Goal: Task Accomplishment & Management: Complete application form

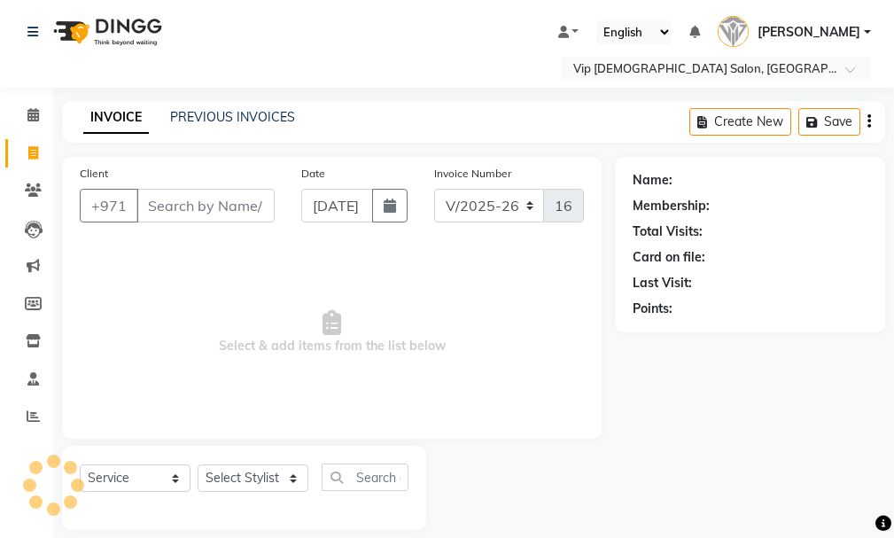
select select "8415"
select select "service"
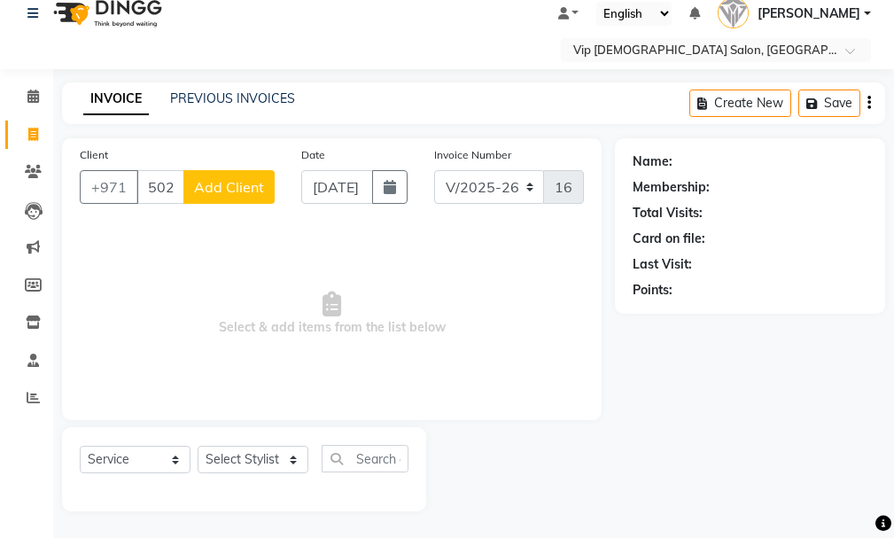
type input "502465200"
click at [238, 184] on span "Add Client" at bounding box center [229, 187] width 70 height 18
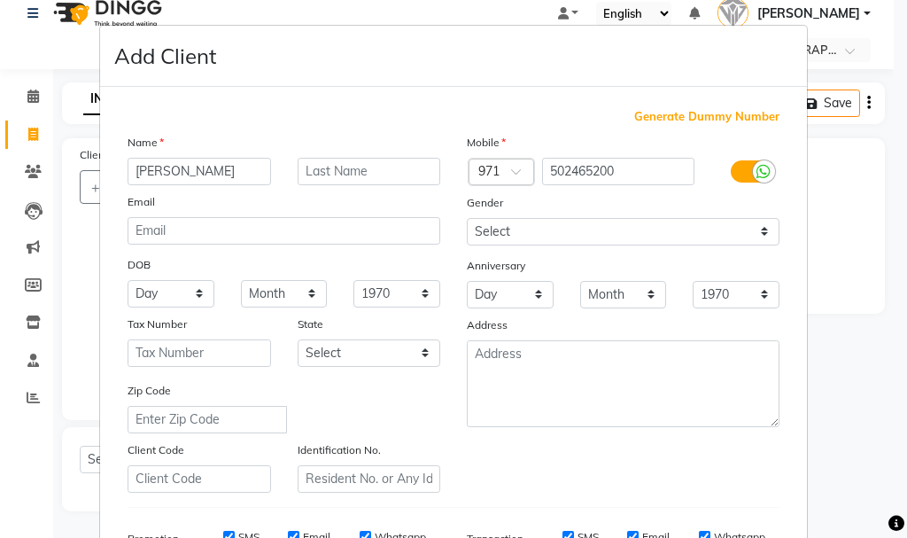
click at [143, 166] on input "[PERSON_NAME]" at bounding box center [199, 171] width 143 height 27
click at [143, 168] on input "[PERSON_NAME]" at bounding box center [199, 171] width 143 height 27
click at [197, 158] on input "[PERSON_NAME]" at bounding box center [199, 171] width 143 height 27
click at [138, 176] on input "[PERSON_NAME]" at bounding box center [199, 171] width 143 height 27
click at [137, 171] on input "[PERSON_NAME]" at bounding box center [199, 171] width 143 height 27
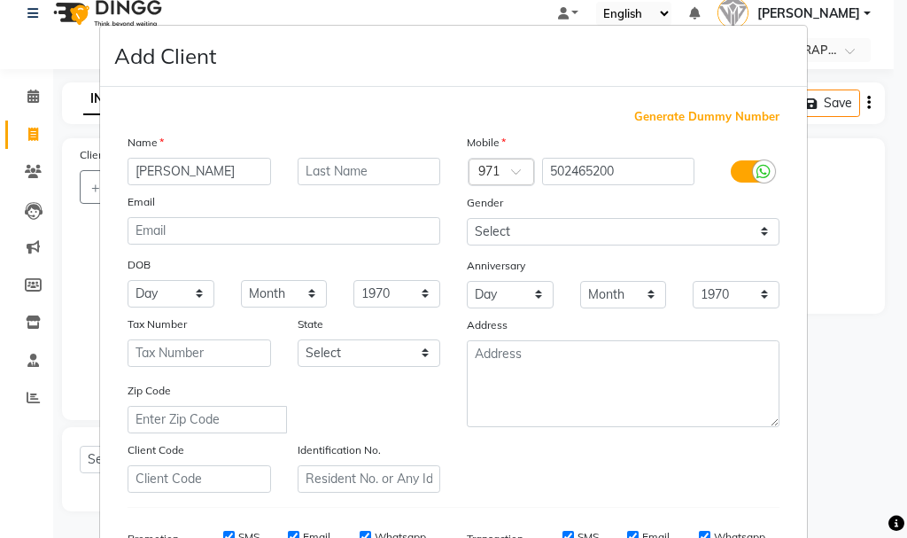
click at [144, 176] on input "[PERSON_NAME]" at bounding box center [199, 171] width 143 height 27
click at [197, 154] on div "Name" at bounding box center [283, 145] width 339 height 25
click at [211, 171] on input "[PERSON_NAME]" at bounding box center [199, 171] width 143 height 27
click at [221, 178] on input "[PERSON_NAME]" at bounding box center [199, 171] width 143 height 27
type input "[PERSON_NAME]"
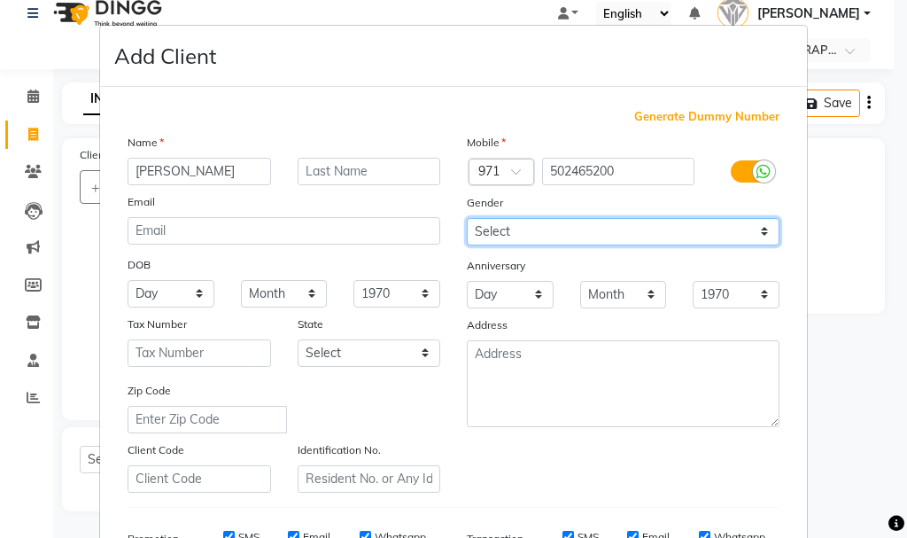
click at [566, 224] on select "Select [DEMOGRAPHIC_DATA] [DEMOGRAPHIC_DATA] Other Prefer Not To Say" at bounding box center [623, 231] width 313 height 27
select select "[DEMOGRAPHIC_DATA]"
click at [467, 218] on select "Select [DEMOGRAPHIC_DATA] [DEMOGRAPHIC_DATA] Other Prefer Not To Say" at bounding box center [623, 231] width 313 height 27
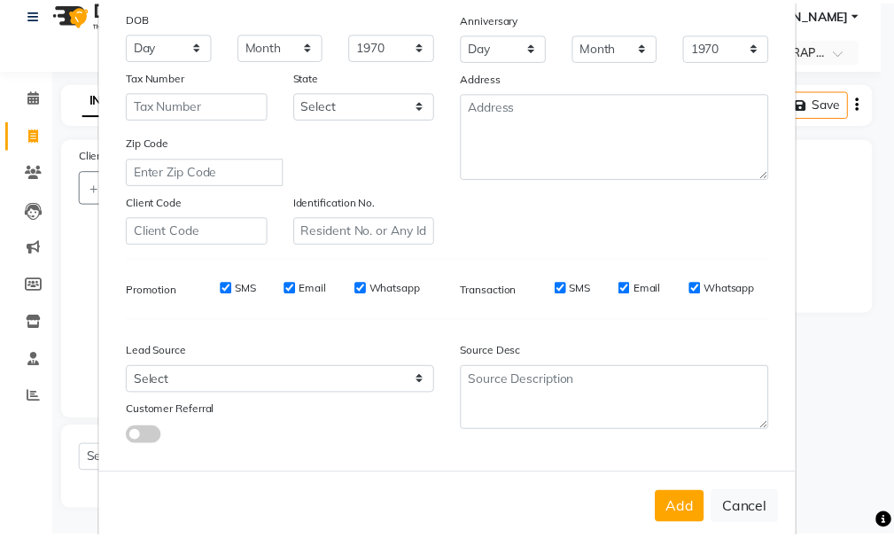
scroll to position [275, 0]
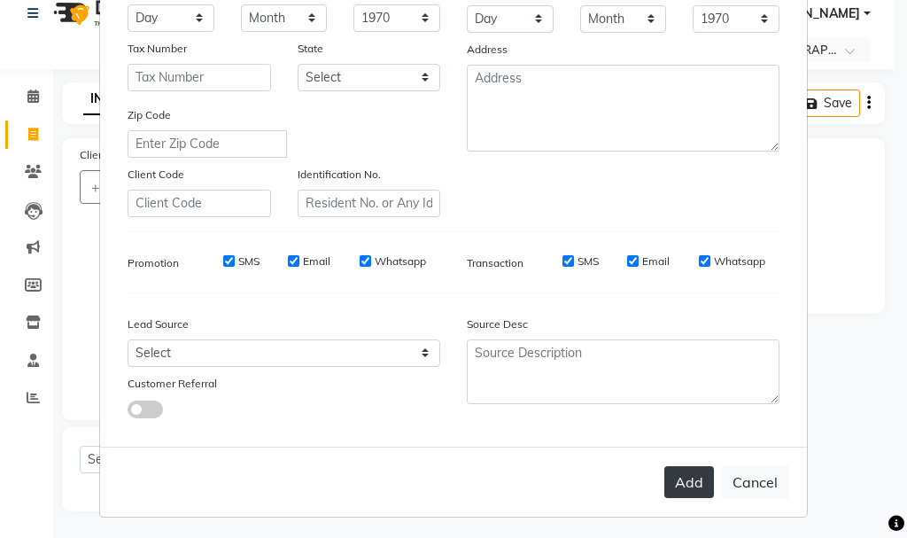
click at [678, 490] on button "Add" at bounding box center [689, 482] width 50 height 32
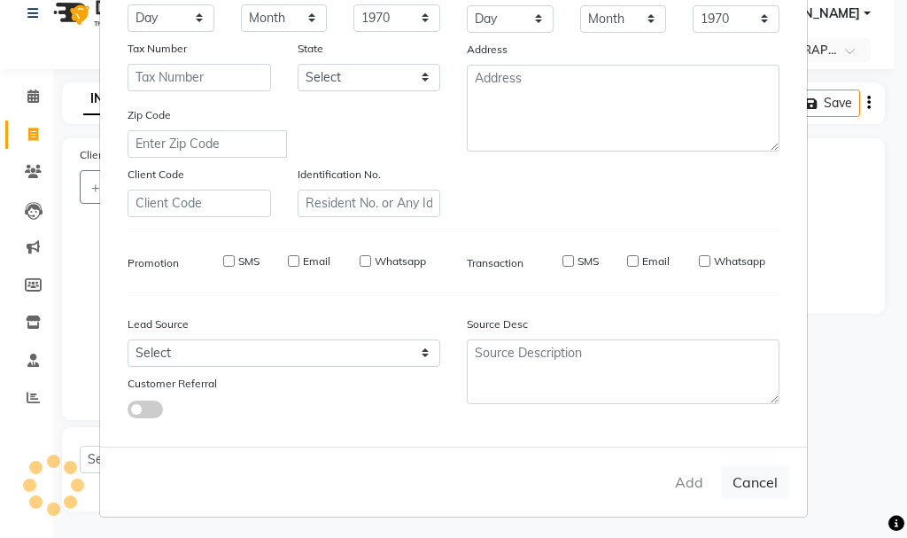
select select
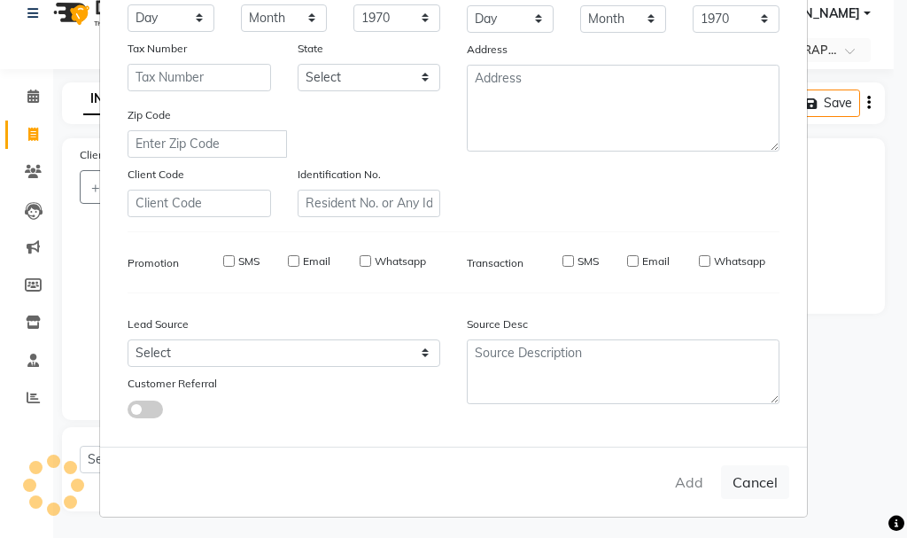
select select
checkbox input "false"
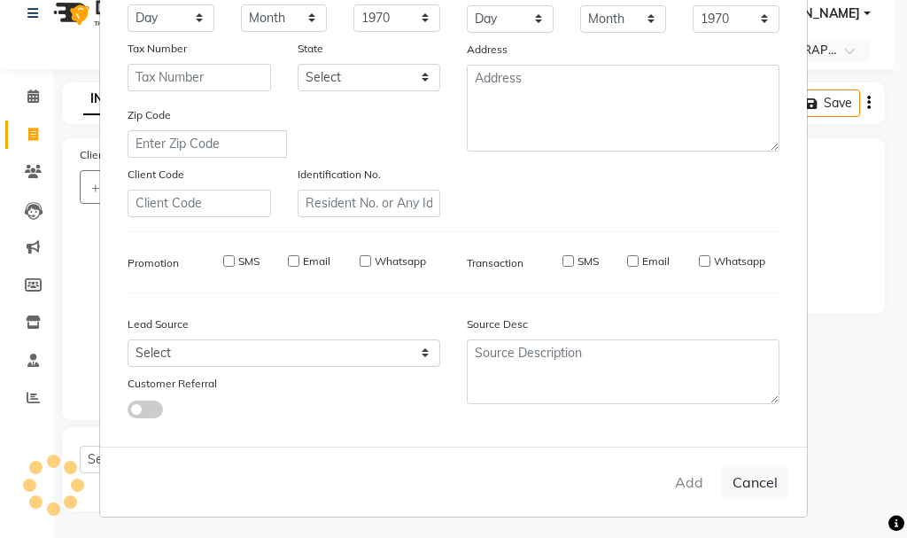
checkbox input "false"
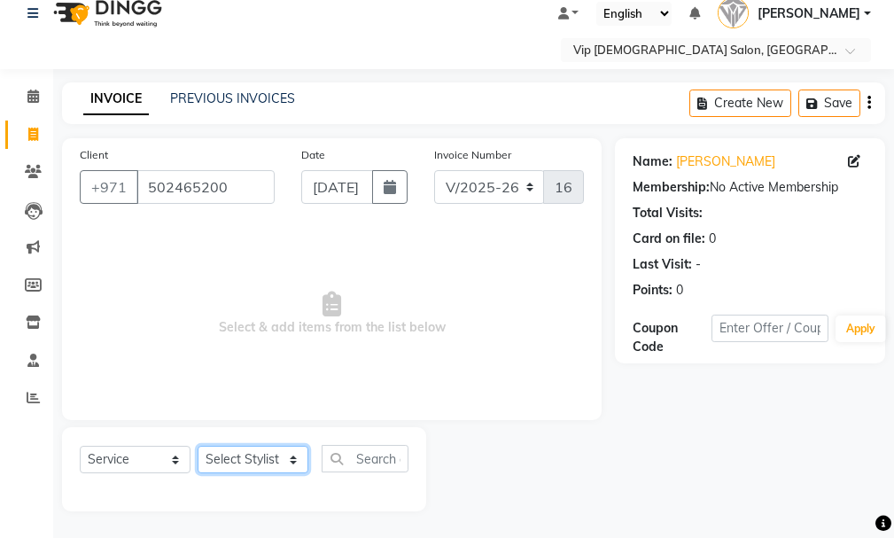
click at [265, 445] on select "Select Stylist Ali [PERSON_NAME] [PERSON_NAME] [PERSON_NAME] Lakhbizi Jairah [P…" at bounding box center [252, 458] width 111 height 27
select select "81363"
click at [197, 445] on select "Select Stylist Ali [PERSON_NAME] [PERSON_NAME] [PERSON_NAME] Lakhbizi Jairah [P…" at bounding box center [252, 458] width 111 height 27
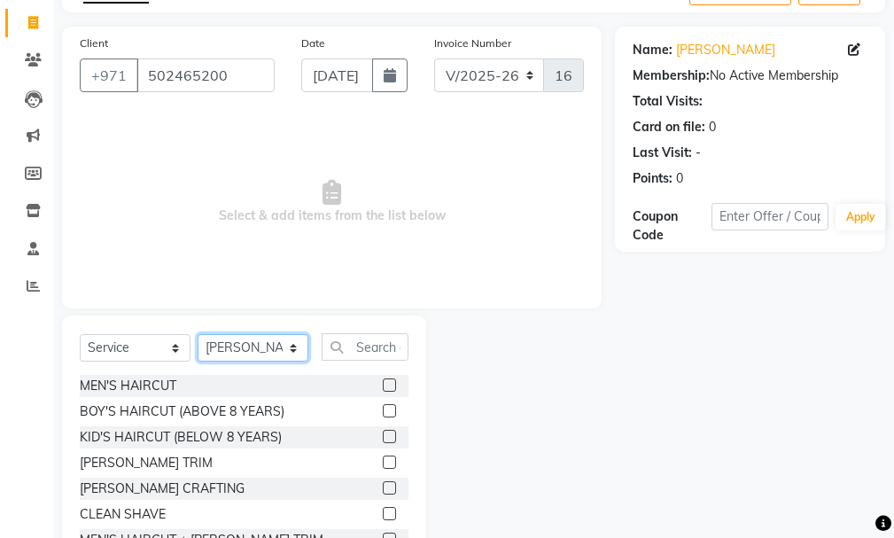
scroll to position [194, 0]
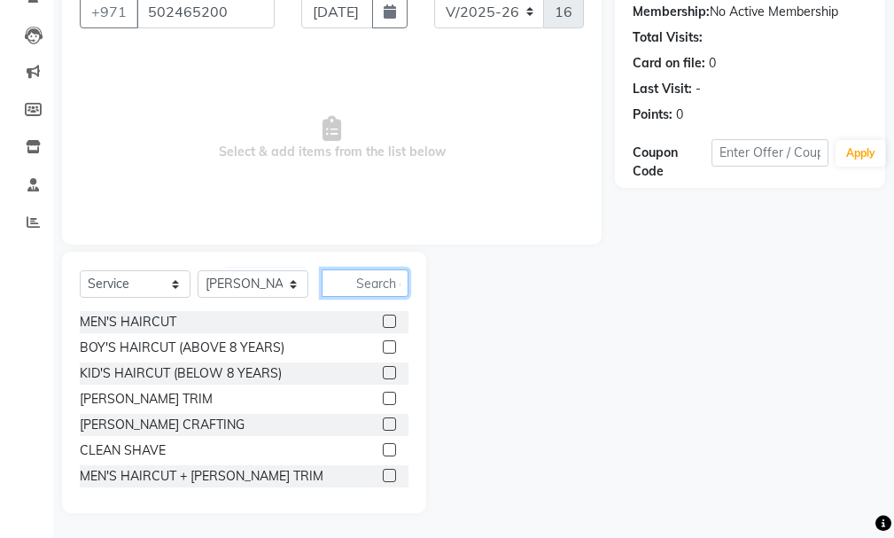
click at [365, 287] on input "text" at bounding box center [364, 282] width 87 height 27
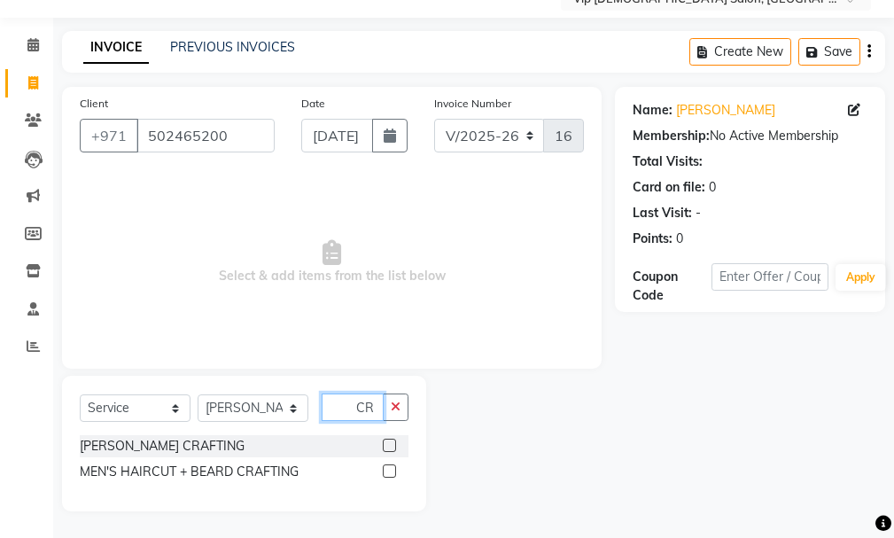
scroll to position [0, 0]
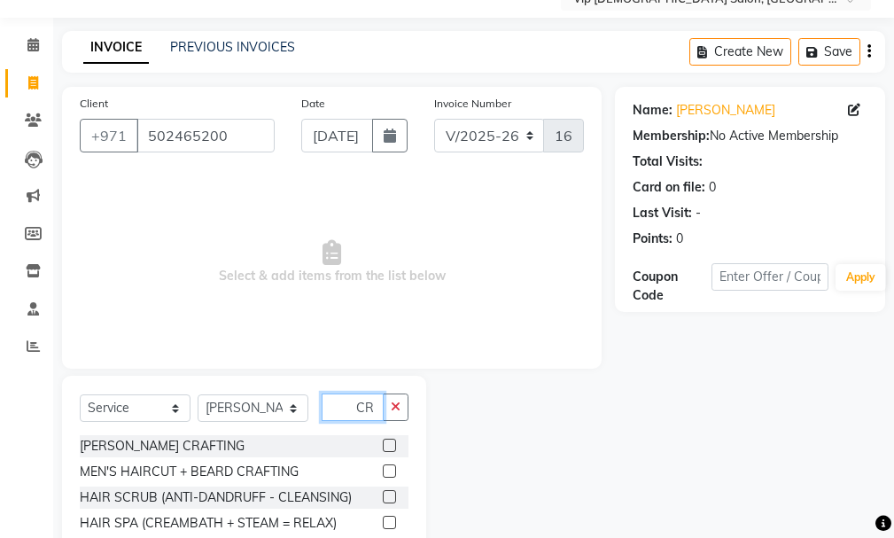
type input "CR"
click at [387, 481] on div at bounding box center [389, 473] width 12 height 19
click at [391, 473] on label at bounding box center [389, 470] width 13 height 13
click at [391, 473] on input "checkbox" at bounding box center [389, 472] width 12 height 12
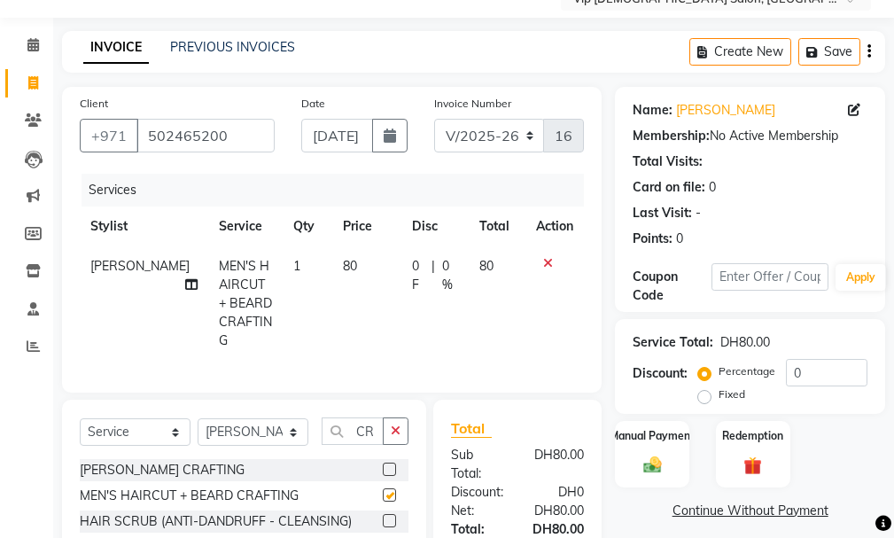
checkbox input "false"
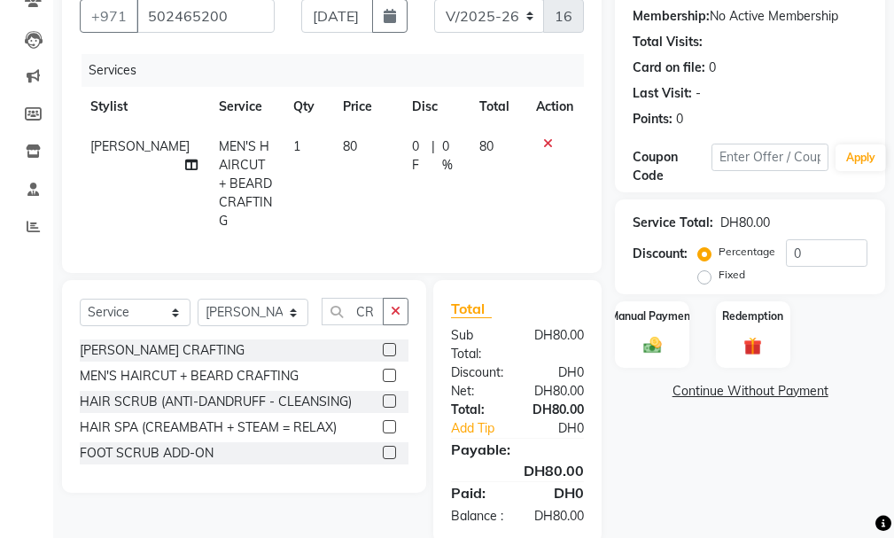
scroll to position [235, 0]
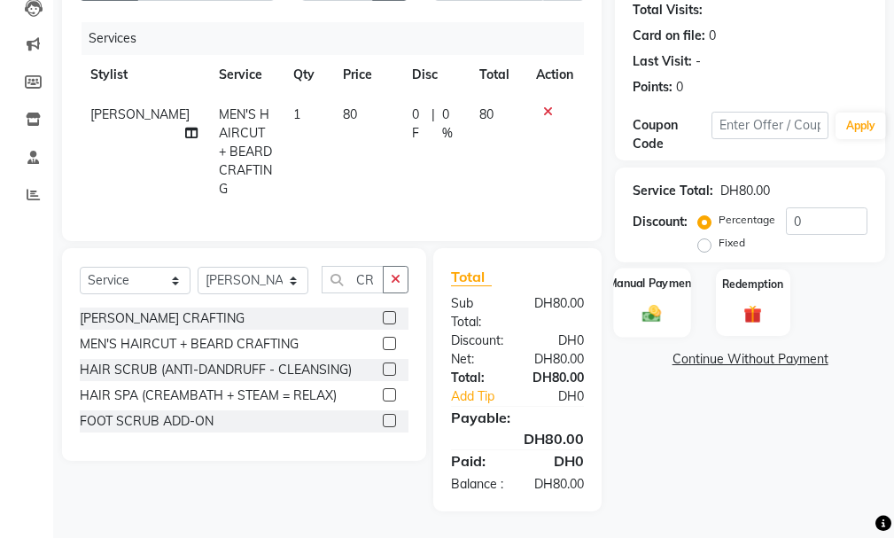
click at [636, 309] on div "Manual Payment" at bounding box center [652, 301] width 77 height 69
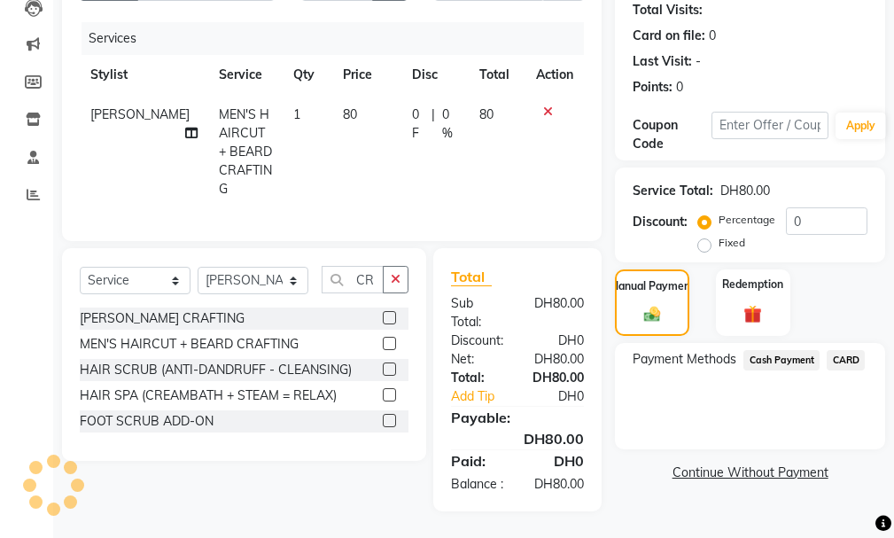
click at [848, 352] on span "CARD" at bounding box center [845, 360] width 38 height 20
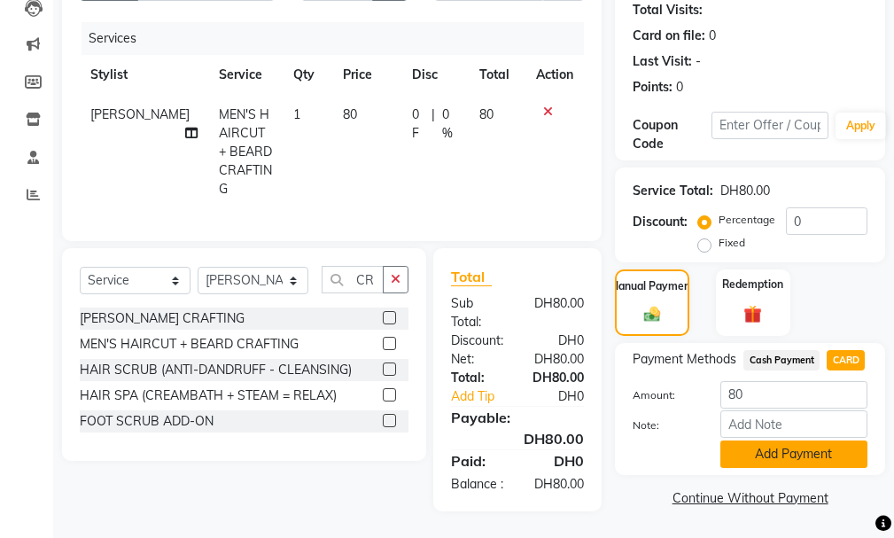
click at [826, 451] on button "Add Payment" at bounding box center [793, 453] width 147 height 27
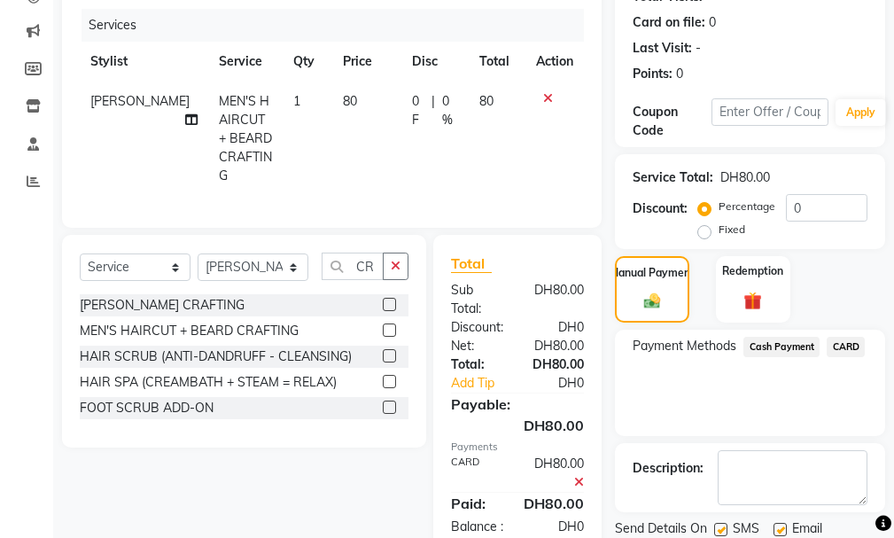
drag, startPoint x: 893, startPoint y: 477, endPoint x: 893, endPoint y: 538, distance: 61.1
click at [893, 303] on html "Select Location × Vip [DEMOGRAPHIC_DATA] Salon, Hor Al Anz East Default Panel M…" at bounding box center [447, 34] width 894 height 538
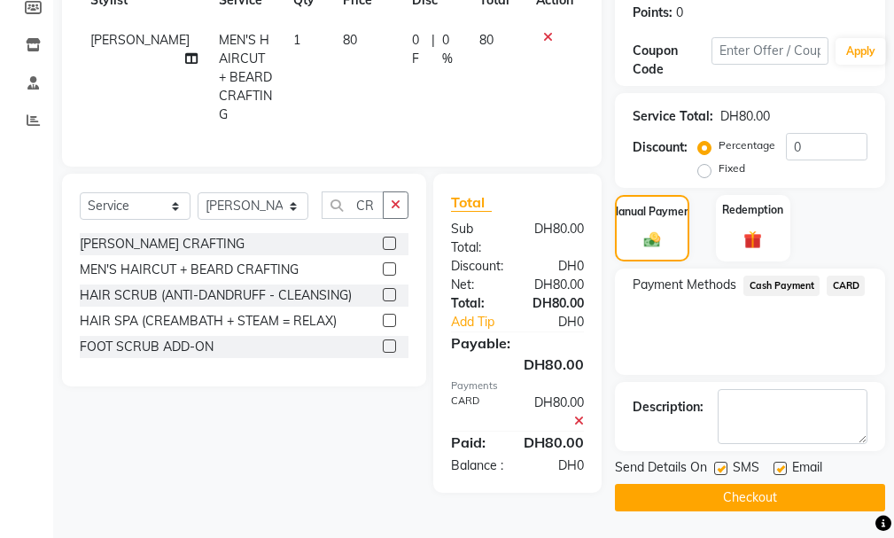
click at [798, 505] on button "Checkout" at bounding box center [750, 497] width 270 height 27
